Goal: Task Accomplishment & Management: Use online tool/utility

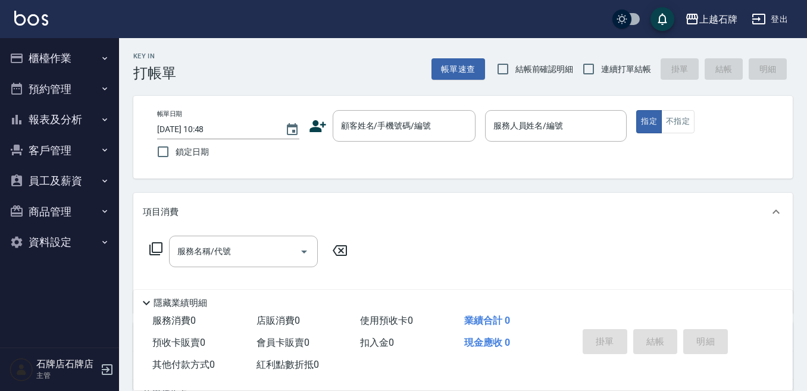
click at [86, 124] on button "報表及分析" at bounding box center [59, 119] width 109 height 31
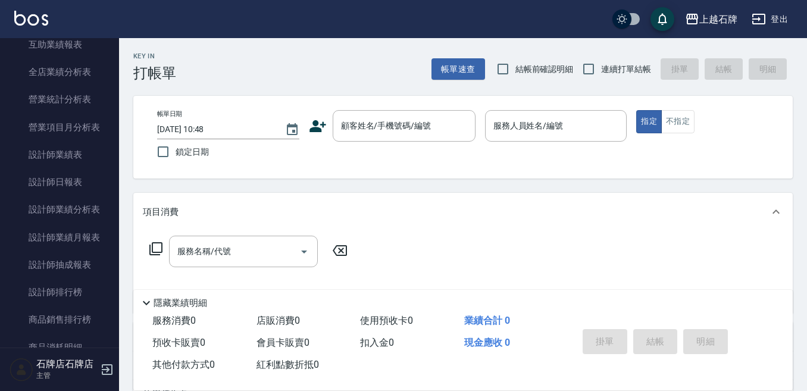
scroll to position [357, 0]
click at [95, 183] on link "設計師日報表" at bounding box center [59, 181] width 109 height 27
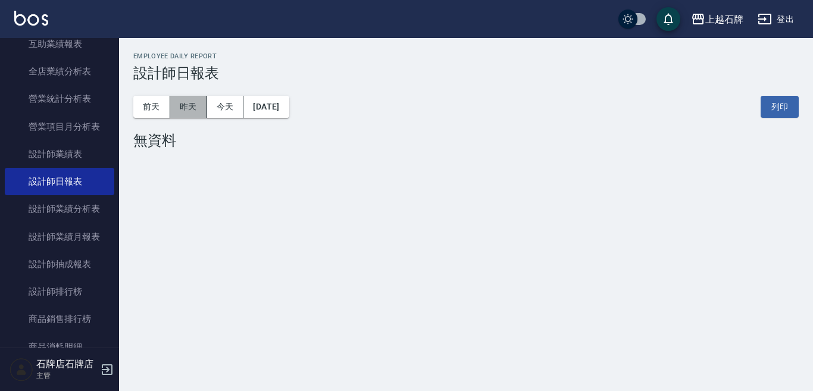
click at [201, 98] on button "昨天" at bounding box center [188, 107] width 37 height 22
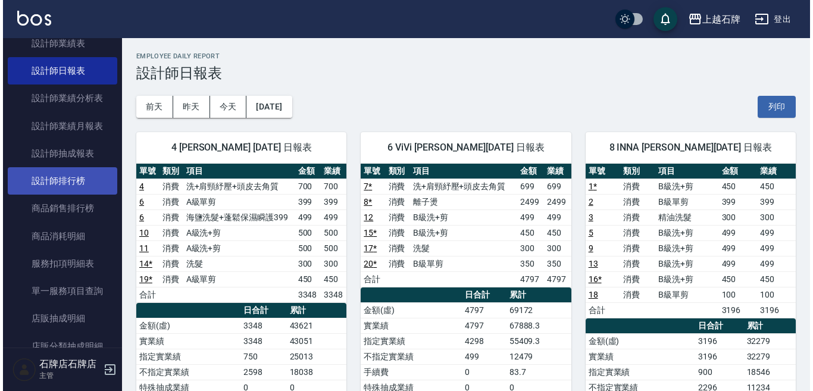
scroll to position [476, 0]
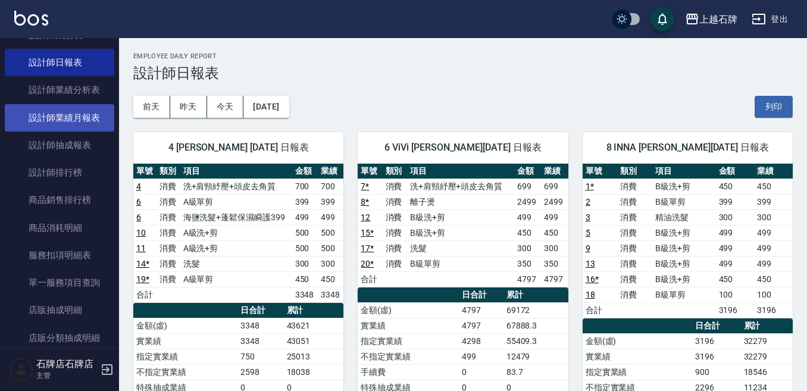
click at [84, 127] on link "設計師業績月報表" at bounding box center [59, 117] width 109 height 27
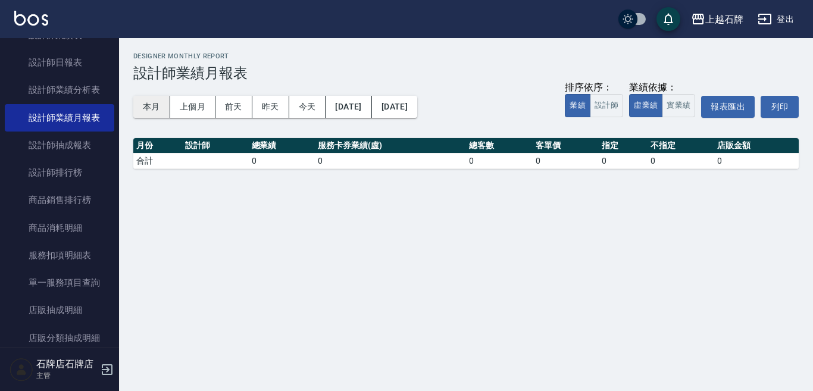
click at [159, 108] on button "本月" at bounding box center [151, 107] width 37 height 22
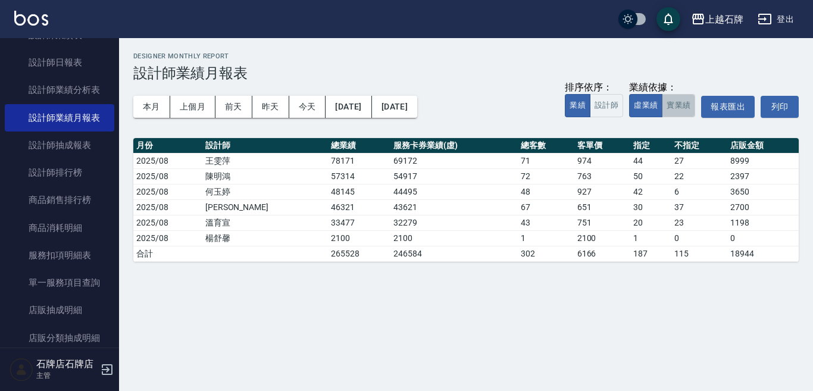
click at [677, 107] on button "實業績" at bounding box center [678, 105] width 33 height 23
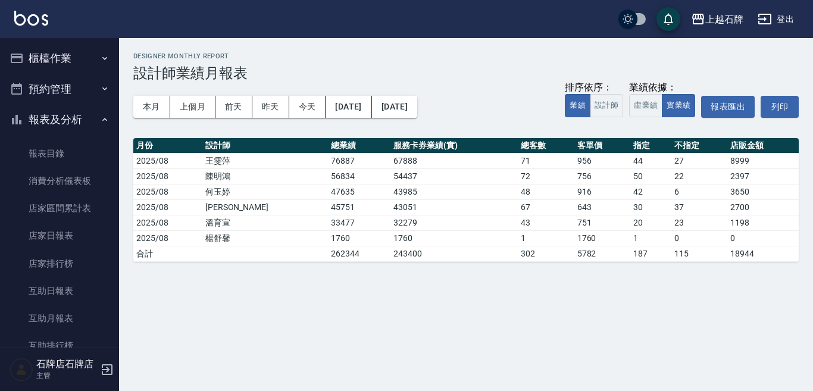
click at [77, 52] on button "櫃檯作業" at bounding box center [59, 58] width 109 height 31
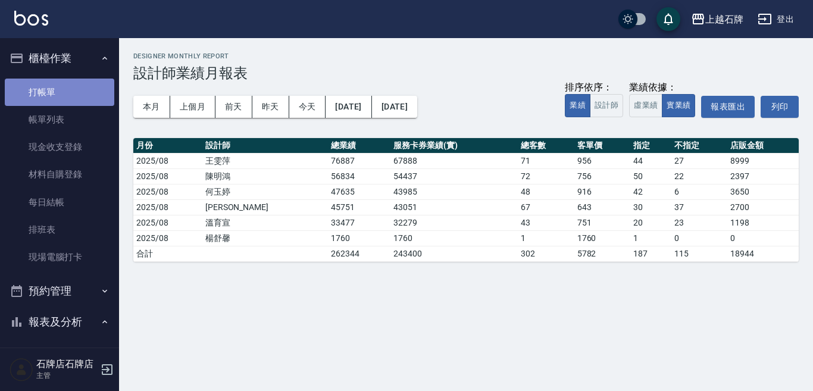
click at [66, 87] on link "打帳單" at bounding box center [59, 92] width 109 height 27
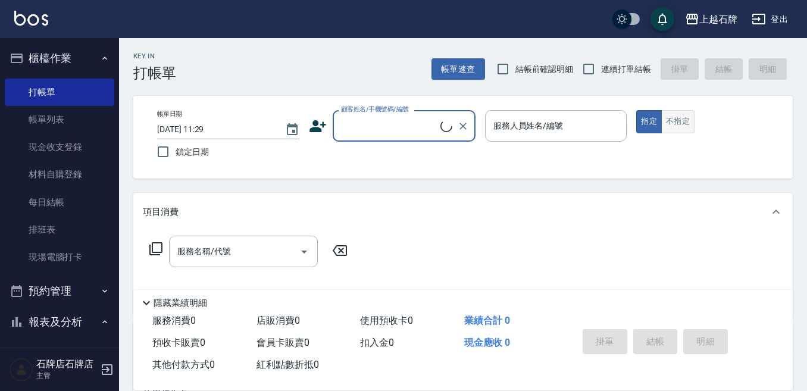
click at [682, 130] on button "不指定" at bounding box center [677, 121] width 33 height 23
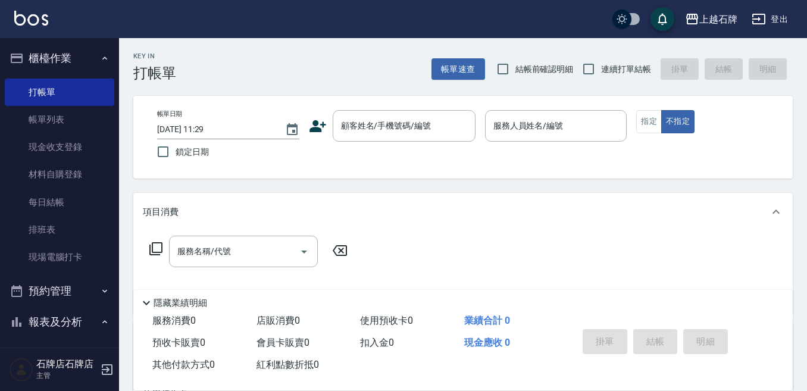
click at [409, 89] on div "Key In 打帳單 帳單速查 結帳前確認明細 連續打單結帳 掛單 結帳 明細 帳單日期 [DATE] 11:29 鎖定日期 顧客姓名/手機號碼/編號 顧客姓…" at bounding box center [463, 308] width 688 height 541
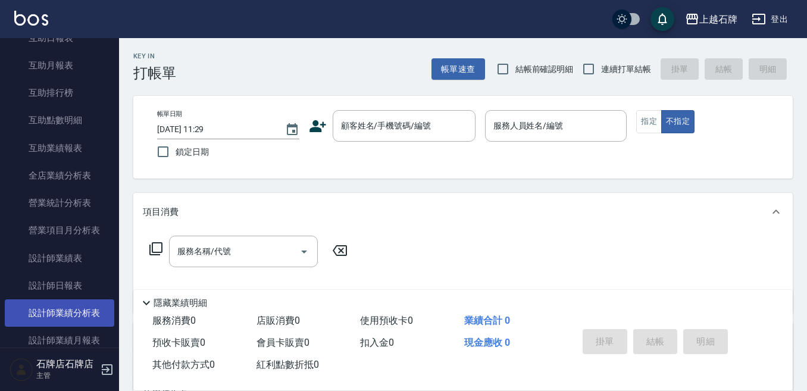
scroll to position [476, 0]
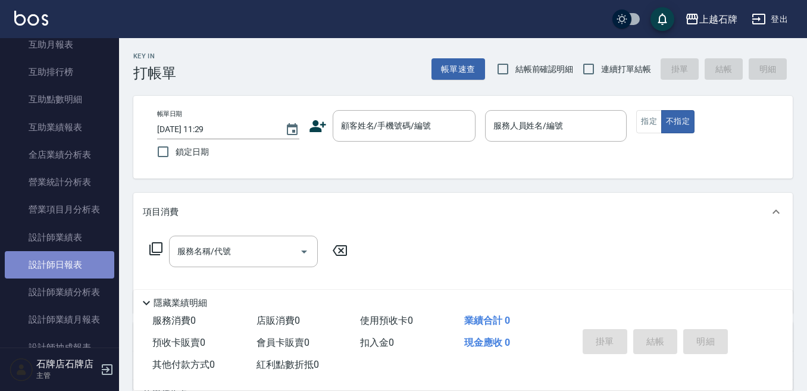
click at [60, 259] on link "設計師日報表" at bounding box center [59, 264] width 109 height 27
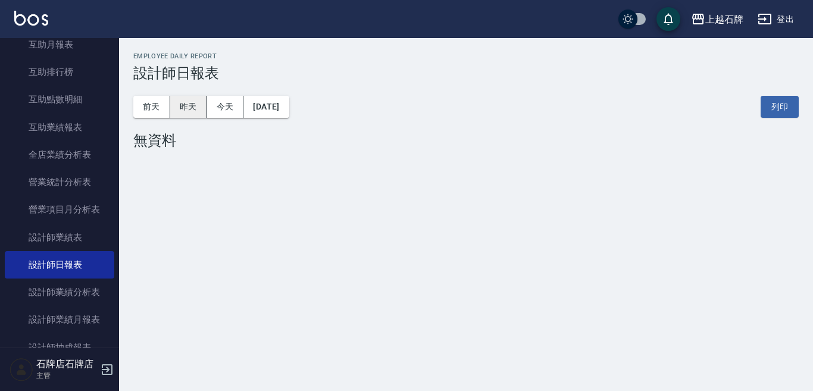
click at [204, 111] on button "昨天" at bounding box center [188, 107] width 37 height 22
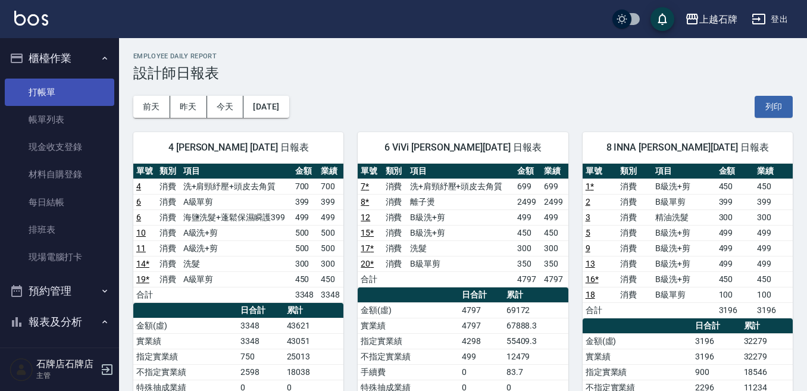
click at [23, 85] on link "打帳單" at bounding box center [59, 92] width 109 height 27
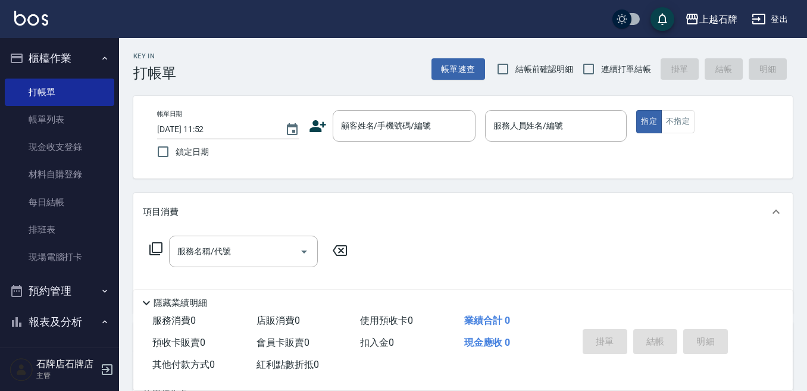
drag, startPoint x: 355, startPoint y: 72, endPoint x: 343, endPoint y: 72, distance: 11.3
click at [355, 71] on div "Key In 打帳單 帳單速查 結帳前確認明細 連續打單結帳 掛單 結帳 明細" at bounding box center [456, 59] width 674 height 43
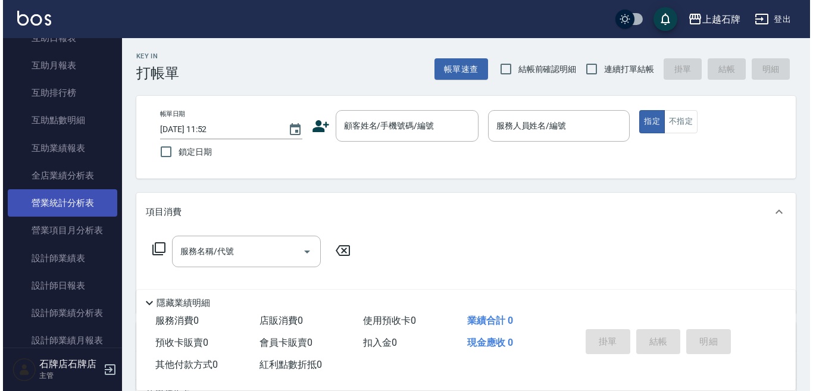
scroll to position [476, 0]
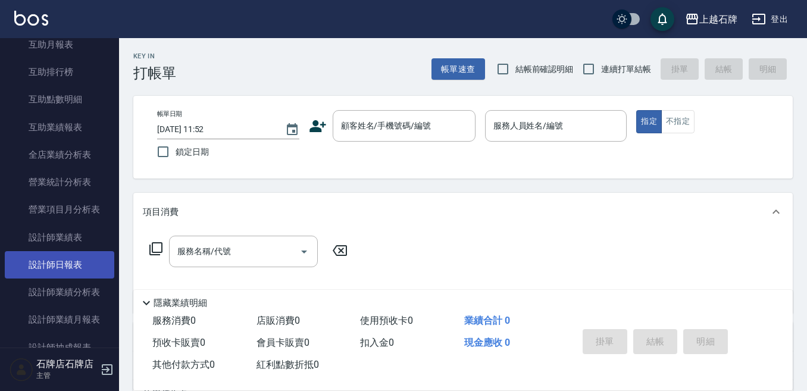
click at [80, 255] on link "設計師日報表" at bounding box center [59, 264] width 109 height 27
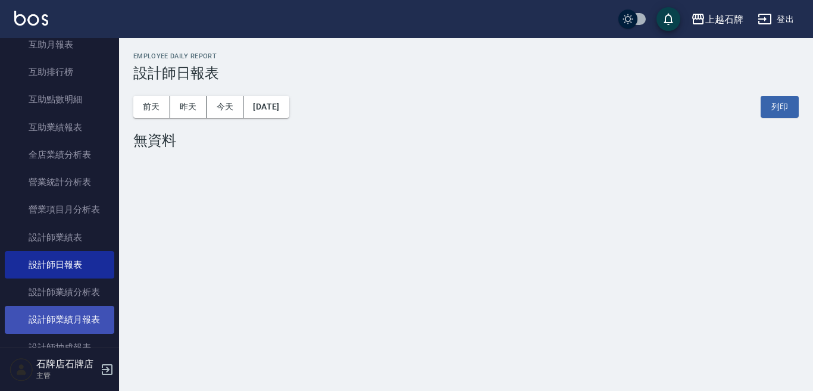
click at [86, 312] on link "設計師業績月報表" at bounding box center [59, 319] width 109 height 27
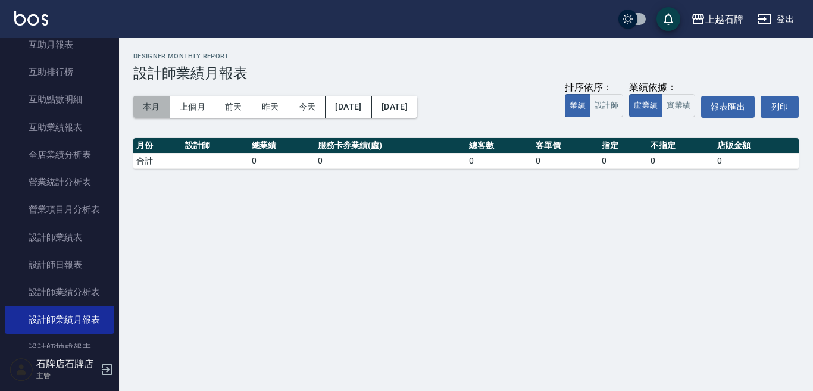
click at [155, 99] on button "本月" at bounding box center [151, 107] width 37 height 22
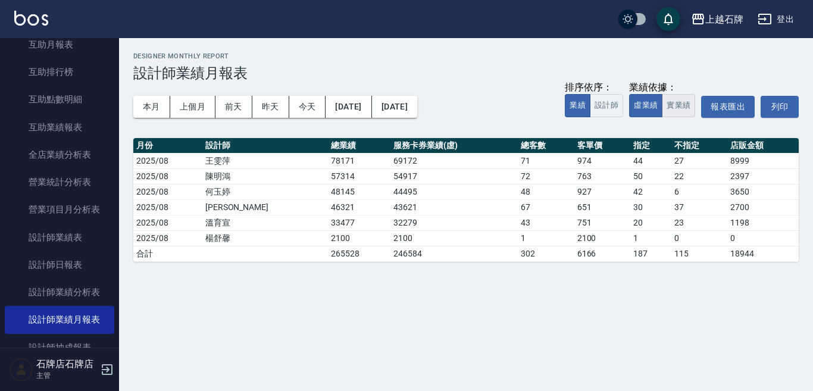
click at [687, 105] on button "實業績" at bounding box center [678, 105] width 33 height 23
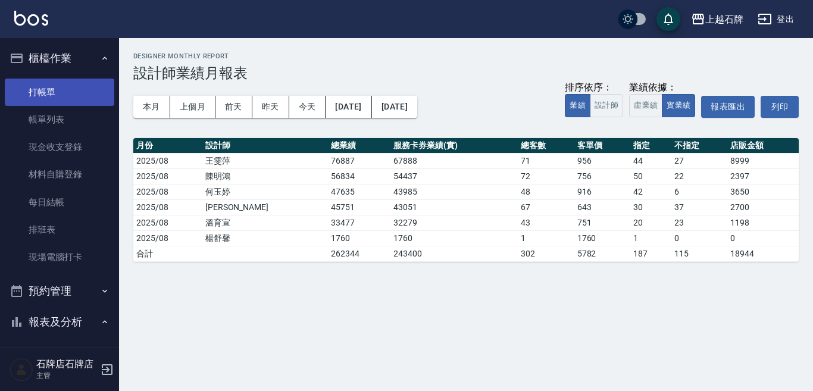
click at [45, 94] on link "打帳單" at bounding box center [59, 92] width 109 height 27
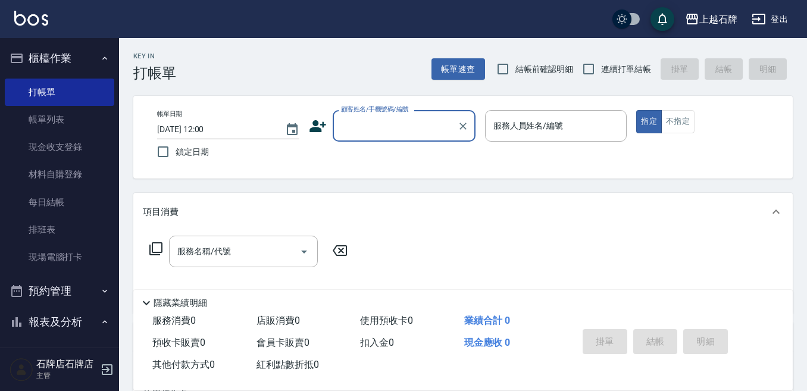
click at [675, 106] on div "帳單日期 [DATE] 12:00 鎖定日期 顧客姓名/手機號碼/編號 顧客姓名/手機號碼/編號 服務人員姓名/編號 服務人員姓名/編號 指定 不指定" at bounding box center [462, 137] width 659 height 83
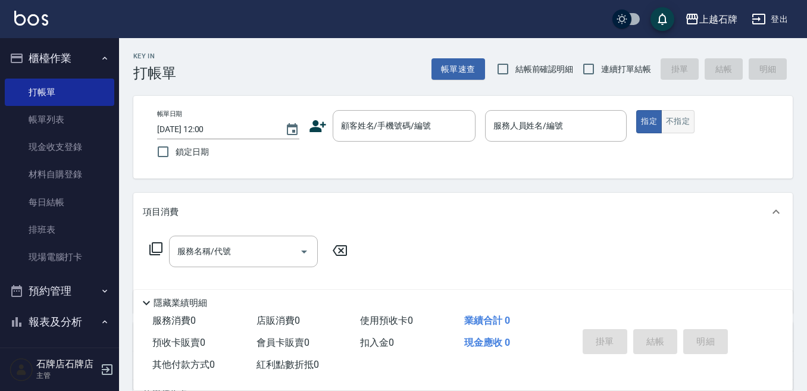
click at [674, 118] on button "不指定" at bounding box center [677, 121] width 33 height 23
click at [347, 51] on div "Key In 打帳單 帳單速查 結帳前確認明細 連續打單結帳 掛單 結帳 明細" at bounding box center [456, 59] width 674 height 43
